Goal: Transaction & Acquisition: Purchase product/service

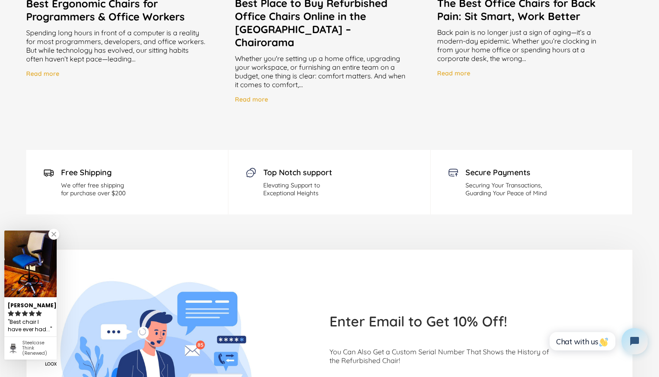
scroll to position [1879, 0]
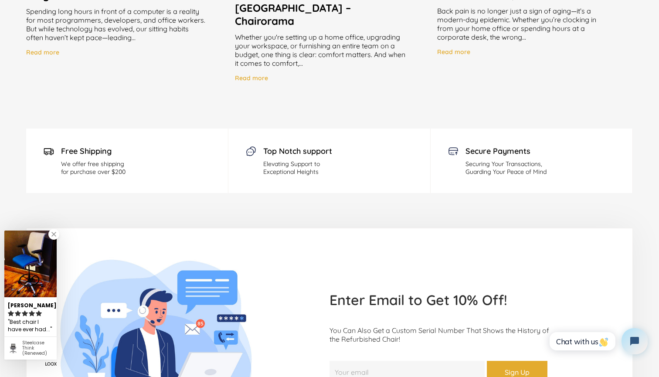
click at [55, 234] on link at bounding box center [53, 234] width 11 height 11
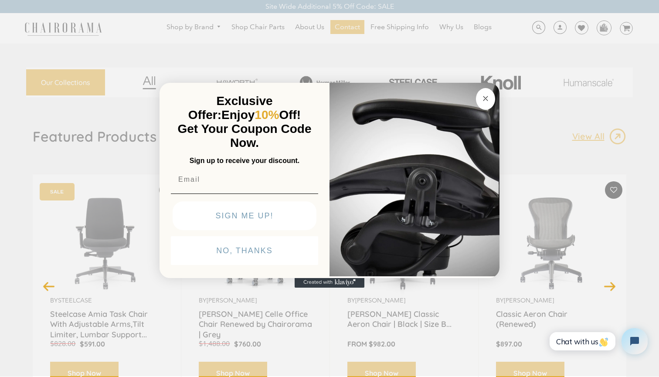
scroll to position [0, 0]
click at [489, 95] on circle "Close dialog" at bounding box center [486, 98] width 10 height 10
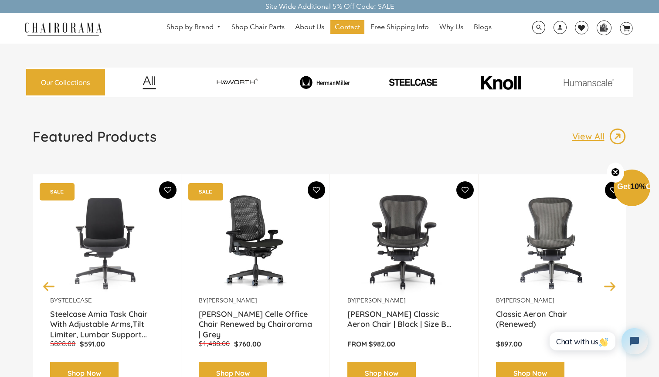
click at [233, 81] on img at bounding box center [236, 83] width 85 height 18
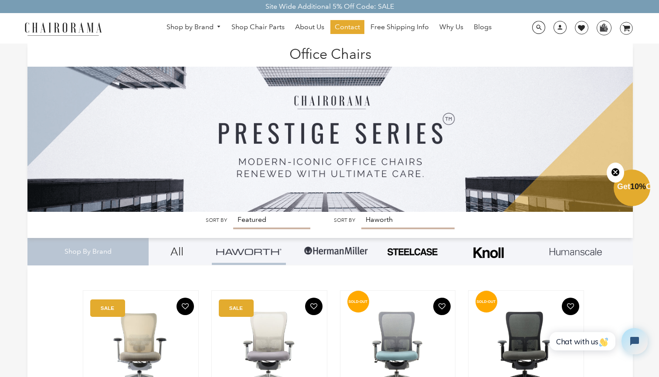
click at [334, 247] on img at bounding box center [335, 251] width 65 height 26
